Goal: Task Accomplishment & Management: Use online tool/utility

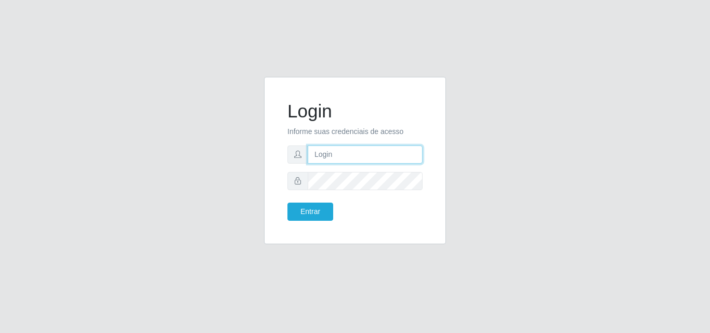
drag, startPoint x: 328, startPoint y: 152, endPoint x: 342, endPoint y: 163, distance: 17.9
click at [337, 158] on input "text" at bounding box center [365, 154] width 115 height 18
type input "[EMAIL_ADDRESS][DOMAIN_NAME]"
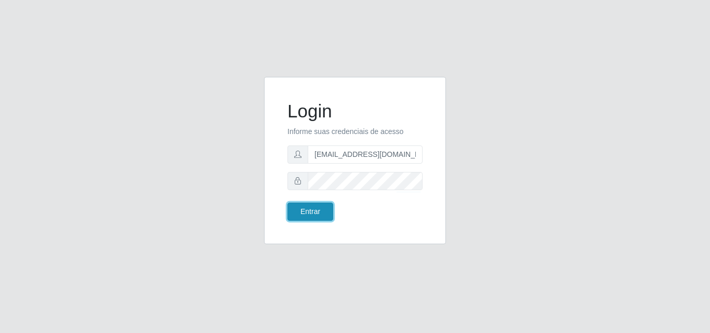
click at [325, 207] on button "Entrar" at bounding box center [310, 212] width 46 height 18
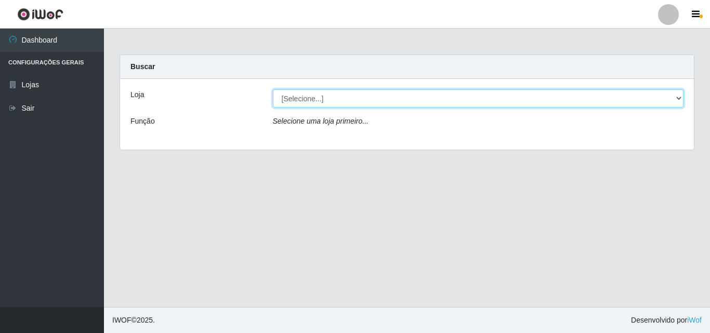
click at [525, 99] on select "[Selecione...] Corte Fácil - Unidade Emaús" at bounding box center [478, 98] width 411 height 18
select select "201"
click at [273, 89] on select "[Selecione...] Corte Fácil - Unidade Emaús" at bounding box center [478, 98] width 411 height 18
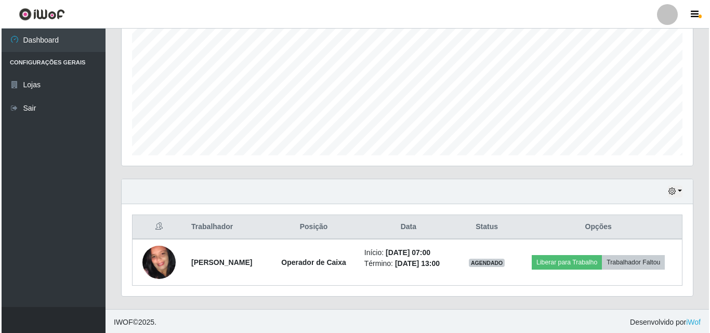
scroll to position [218, 0]
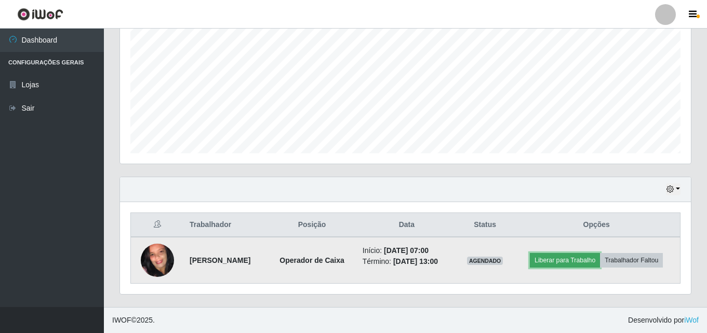
click at [577, 254] on button "Liberar para Trabalho" at bounding box center [565, 260] width 70 height 15
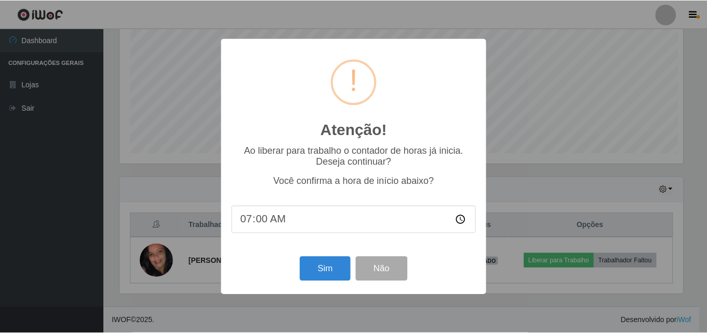
scroll to position [216, 566]
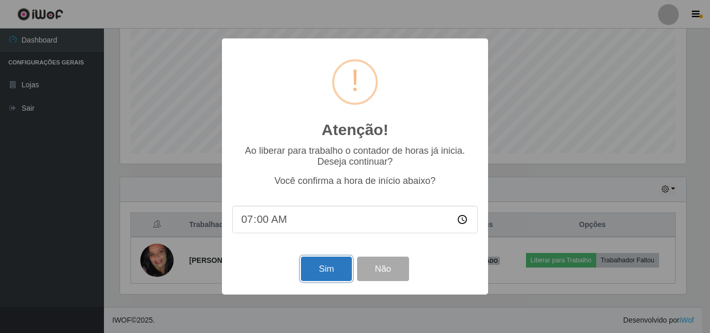
click at [336, 271] on button "Sim" at bounding box center [326, 269] width 50 height 24
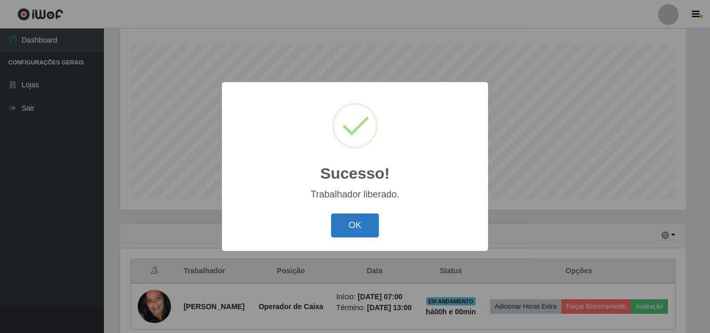
click at [364, 225] on button "OK" at bounding box center [355, 226] width 48 height 24
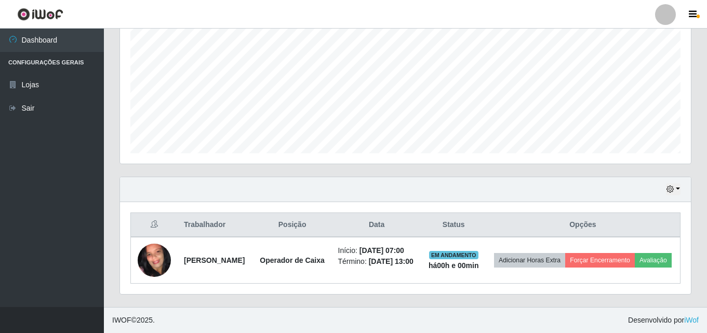
scroll to position [226, 0]
click at [364, 225] on th "Data" at bounding box center [377, 225] width 90 height 24
